Goal: Find contact information: Find contact information

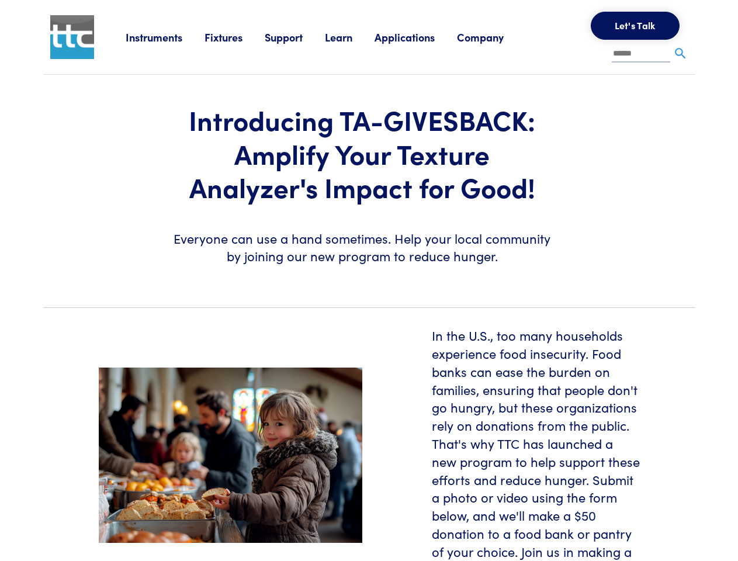
click at [369, 281] on section "Introducing TA-GIVESBACK: Amplify Your Texture Analyzer's Impact for Good! Ever…" at bounding box center [369, 186] width 666 height 223
click at [165, 37] on link "Instruments" at bounding box center [165, 37] width 79 height 15
click at [236, 37] on link "Fixtures" at bounding box center [235, 37] width 60 height 15
click at [297, 37] on link "Support" at bounding box center [295, 37] width 60 height 15
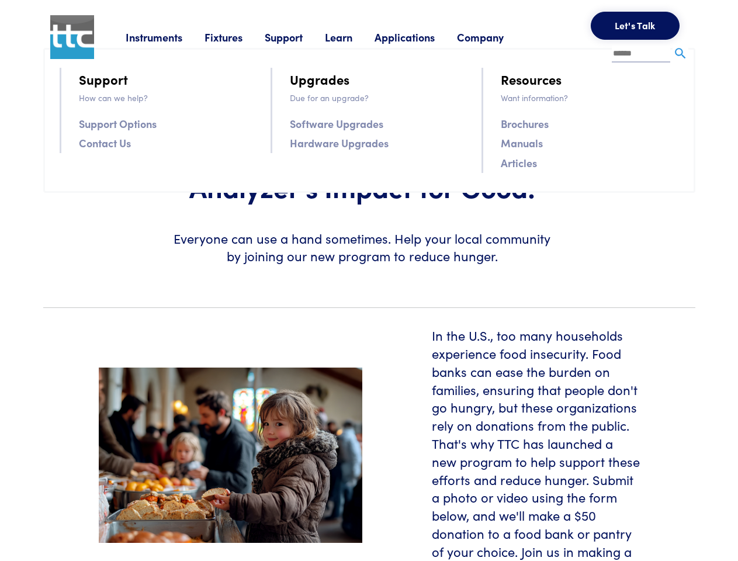
click at [353, 37] on link "Learn" at bounding box center [350, 37] width 50 height 15
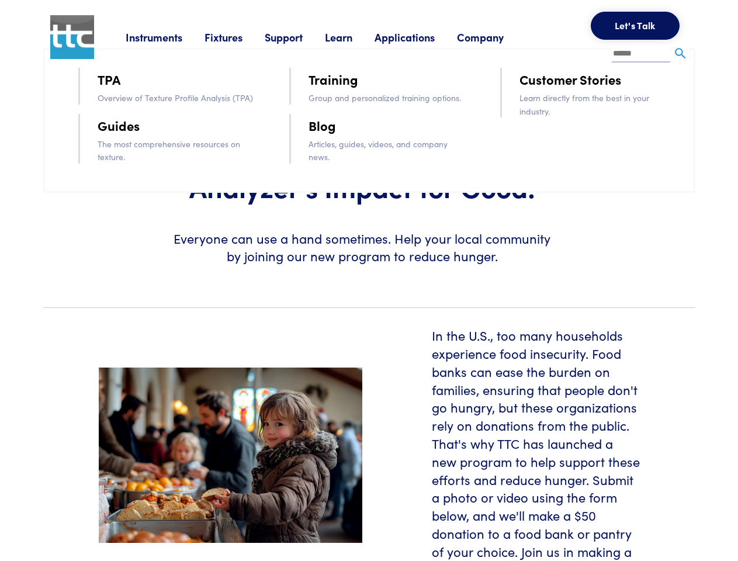
click at [420, 37] on link "Applications" at bounding box center [416, 37] width 82 height 15
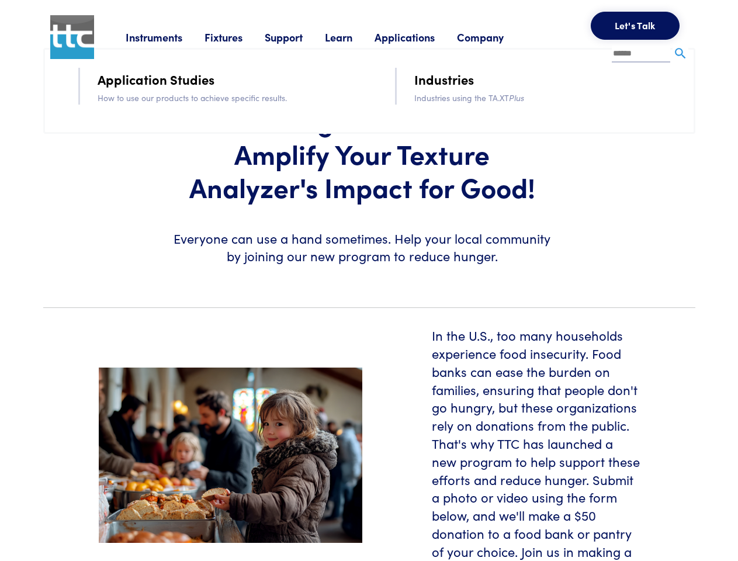
click at [496, 37] on link "Company" at bounding box center [491, 37] width 69 height 15
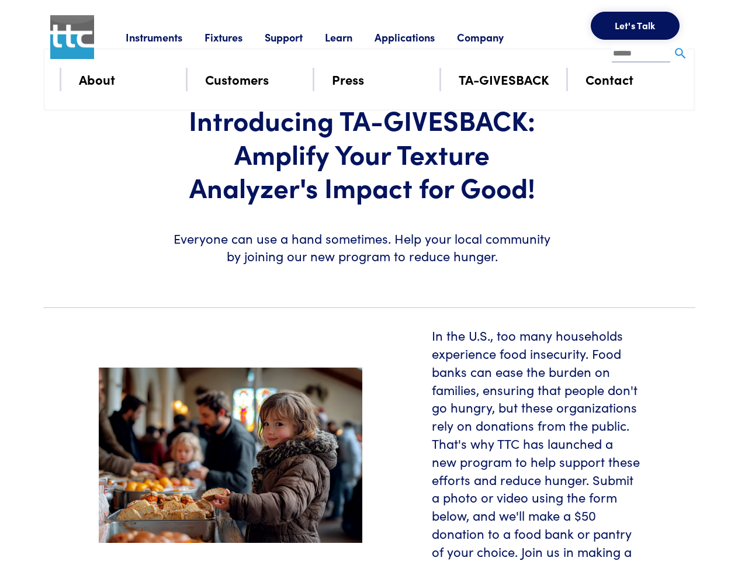
click at [635, 26] on button "Let's Talk" at bounding box center [635, 26] width 89 height 28
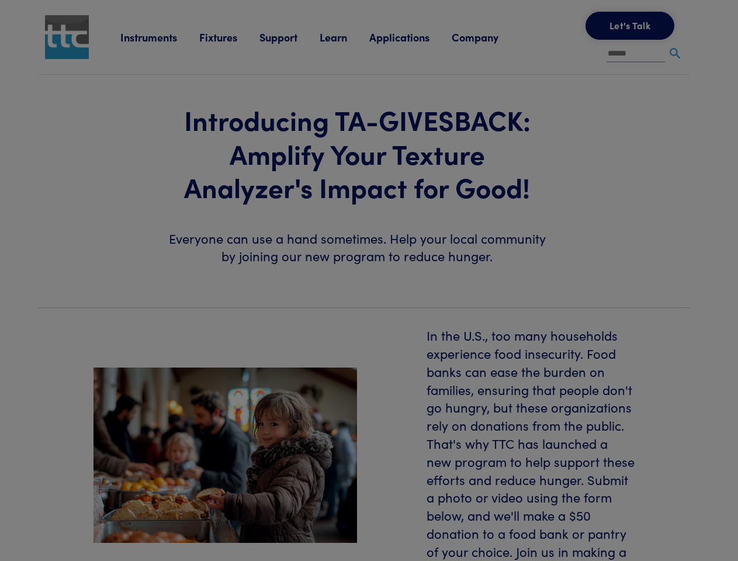
click at [0, 0] on div "**********" at bounding box center [0, 0] width 0 height 0
